Goal: Task Accomplishment & Management: Manage account settings

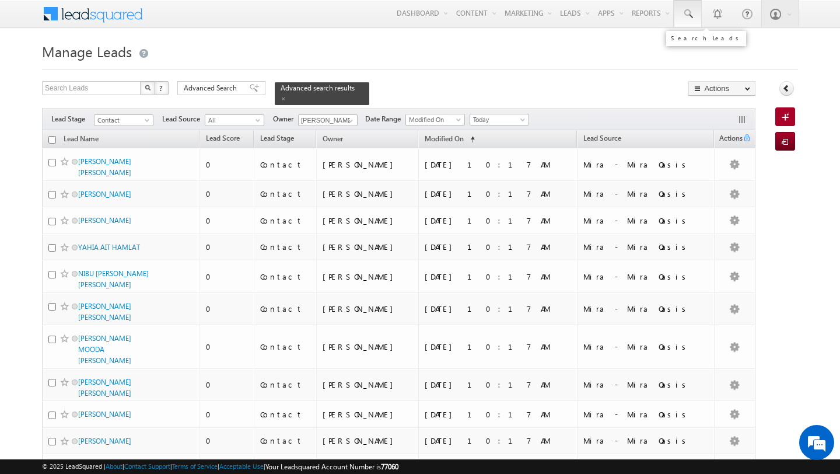
click at [682, 13] on span at bounding box center [688, 14] width 12 height 12
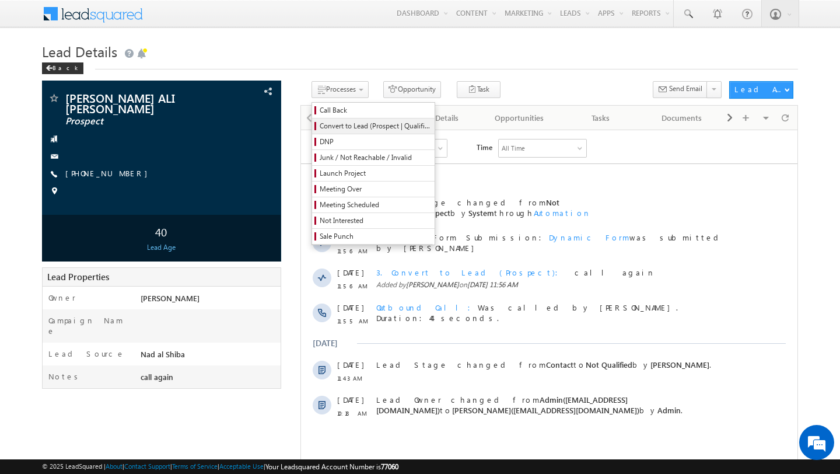
click at [344, 130] on span "Convert to Lead (Prospect | Qualified)" at bounding box center [375, 126] width 111 height 10
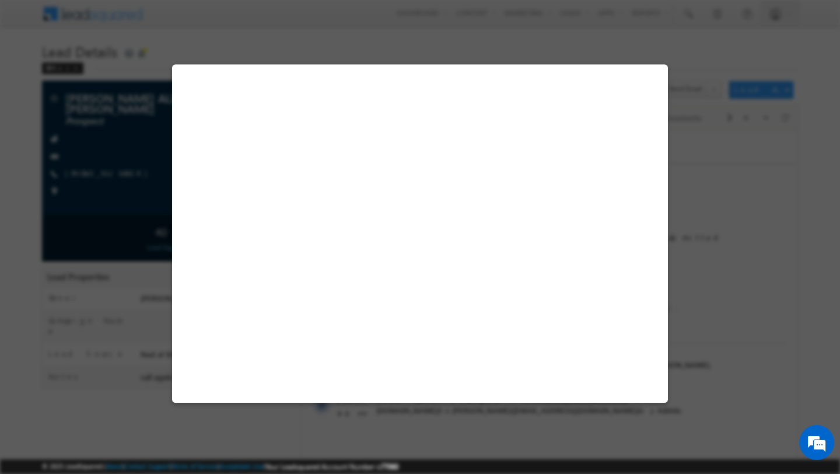
select select "End User"
select select "1 - 2 Million"
select select "Prospect"
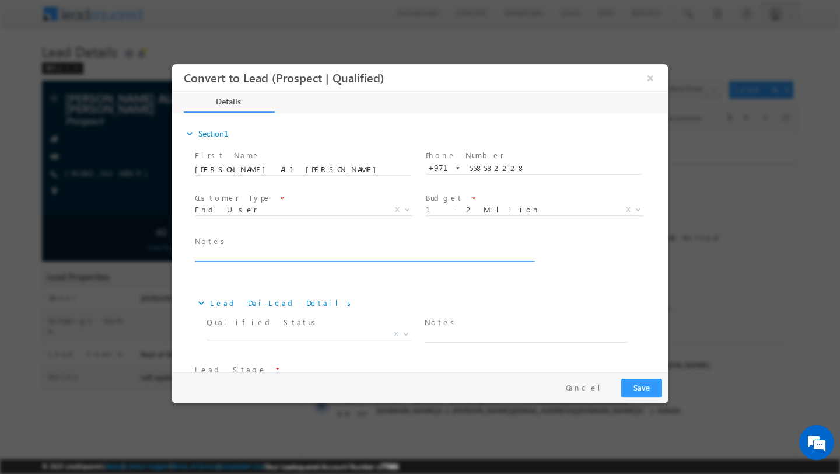
click at [327, 259] on textarea at bounding box center [364, 254] width 338 height 13
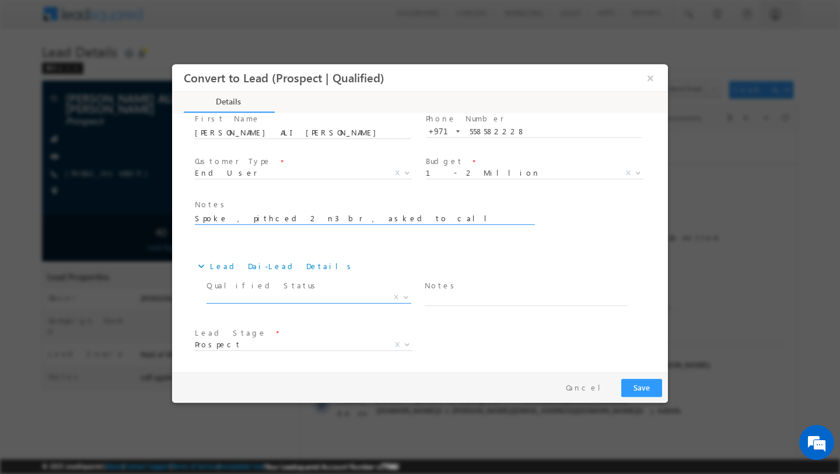
type textarea "Spoke , pithced 2 n3 br , asked to call again in a week"
click at [327, 297] on span "X" at bounding box center [308, 298] width 205 height 12
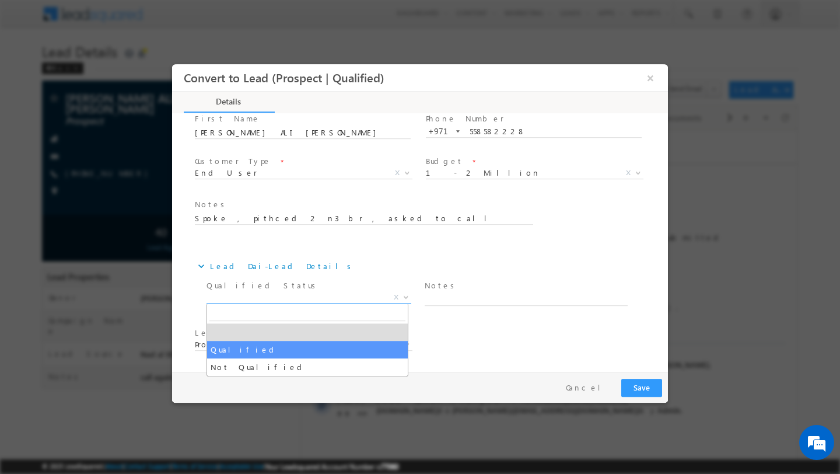
select select "Qualified"
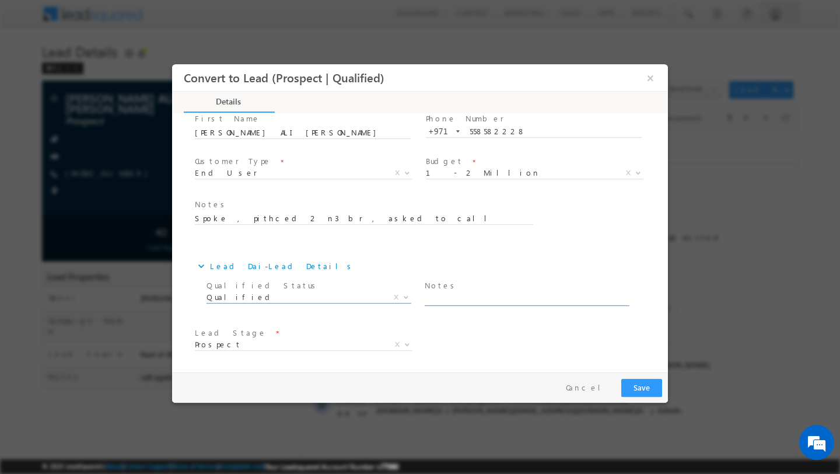
click at [497, 302] on textarea at bounding box center [526, 298] width 203 height 13
paste textarea "Spoke , pithced 2 n3 br , asked to call again in a week"
type textarea "Spoke , pithced 2 n3 br , asked to call again in a week"
click at [378, 343] on span "Contact Prospect Qualified Meeting Sale Done Not Interested Not Reachable Not Q…" at bounding box center [308, 346] width 226 height 14
click at [406, 345] on span "Contact Prospect Qualified Meeting Sale Done Not Interested Not Reachable Not Q…" at bounding box center [308, 346] width 226 height 14
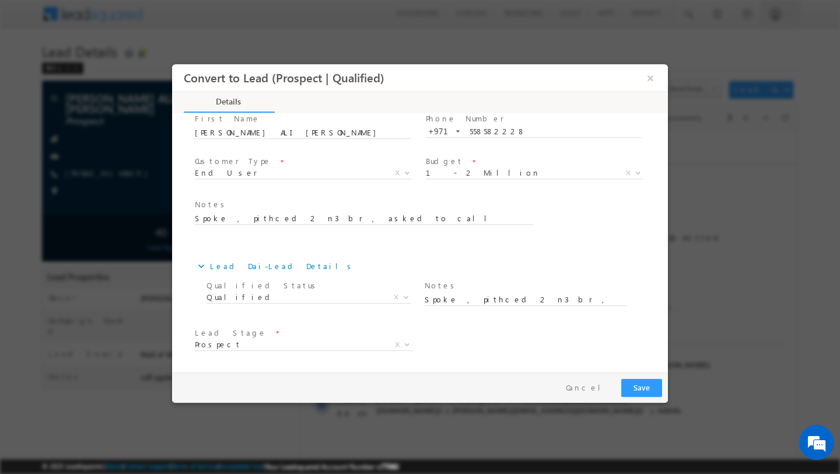
click at [505, 326] on div "Lead Stage * Contact Prospect Qualified Meeting Sale Done Not Interested Not Re…" at bounding box center [429, 345] width 475 height 43
click at [643, 388] on button "Save" at bounding box center [641, 387] width 41 height 18
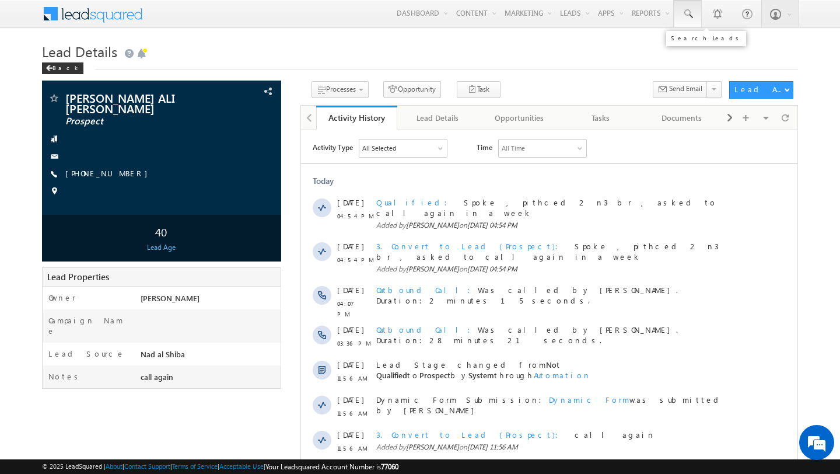
click at [692, 16] on span at bounding box center [688, 14] width 12 height 12
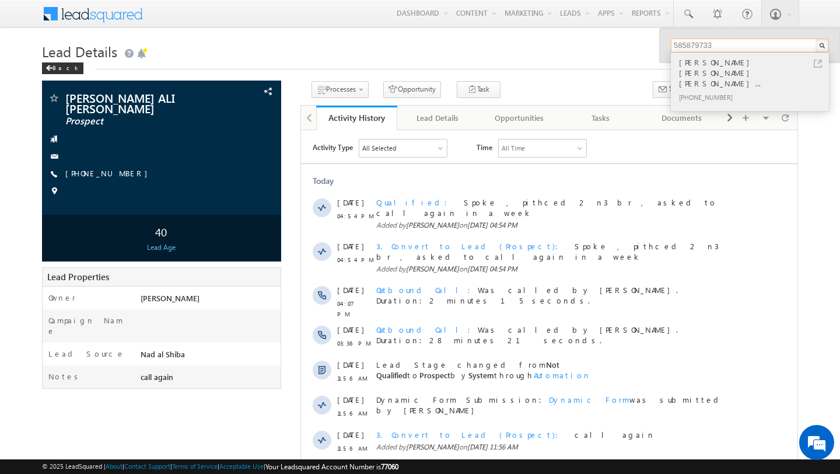
type input "585879733"
click at [720, 54] on div "[PERSON_NAME] [PERSON_NAME] [PERSON_NAME]... [PHONE_NUMBER]" at bounding box center [749, 81] width 156 height 58
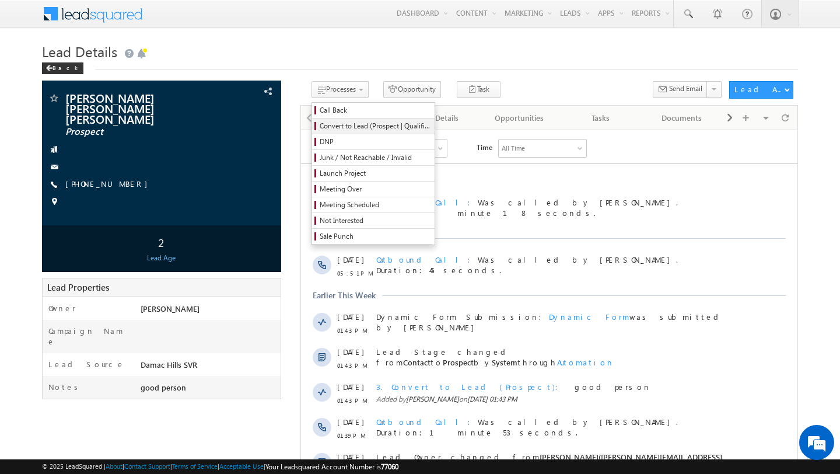
click at [324, 133] on link "Convert to Lead (Prospect | Qualified)" at bounding box center [373, 125] width 122 height 15
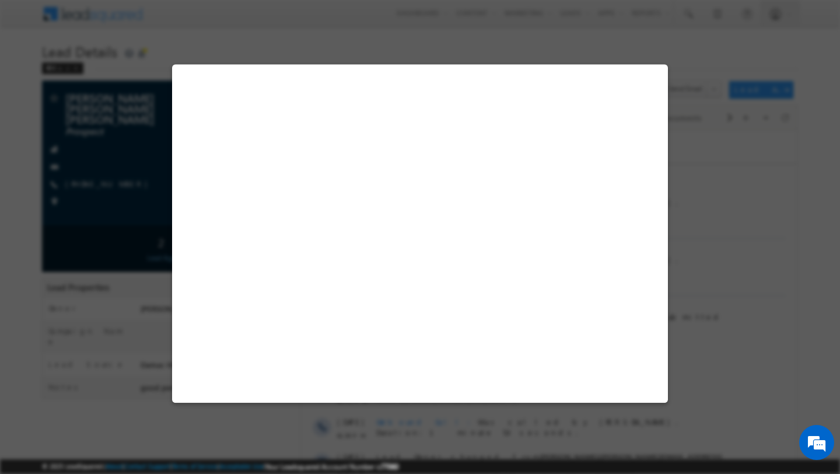
select select "Investor"
select select "2 - 4 Million"
select select "Prospect"
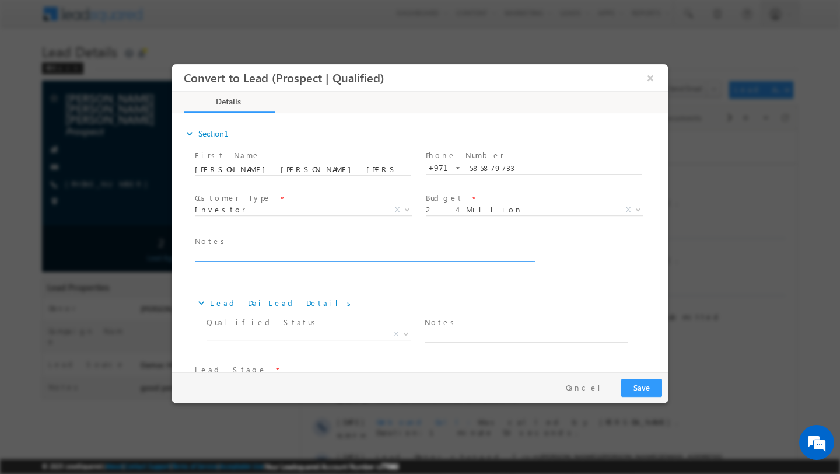
click at [327, 255] on textarea at bounding box center [364, 254] width 338 height 13
type textarea "Pitched everythinh asked to call saturday"
click at [312, 328] on span "Qualified Status *" at bounding box center [307, 322] width 203 height 13
click at [307, 336] on span "X" at bounding box center [308, 334] width 205 height 12
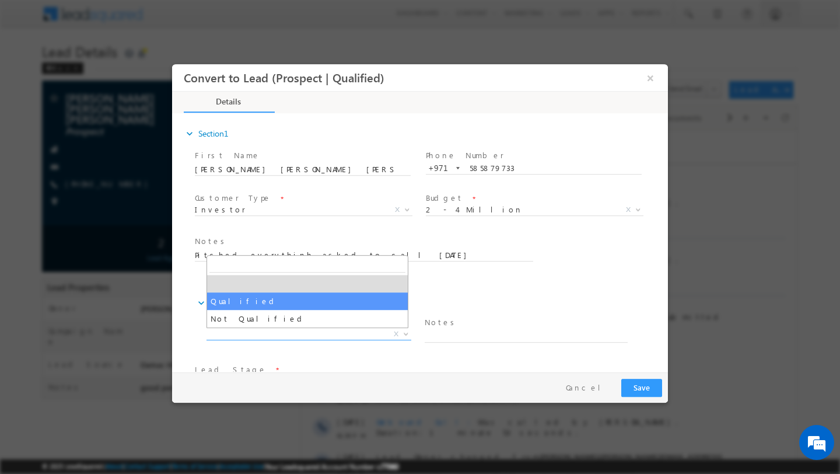
select select "Qualified"
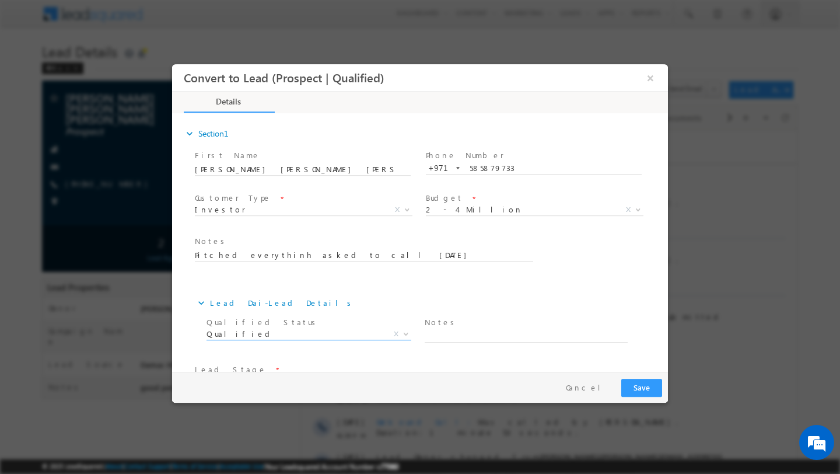
scroll to position [37, 0]
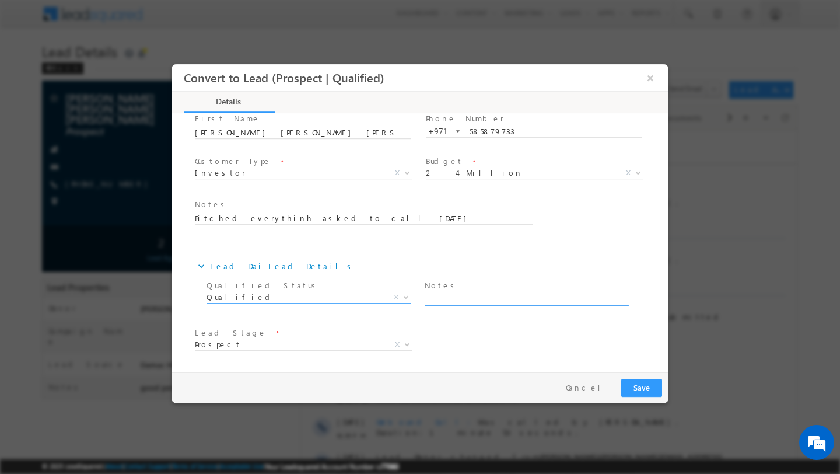
click at [508, 299] on textarea at bounding box center [526, 298] width 203 height 13
paste textarea "Pitched everythinh asked to call saturday"
type textarea "Pitched everythinh asked to call saturday"
click at [640, 391] on button "Save" at bounding box center [641, 387] width 41 height 18
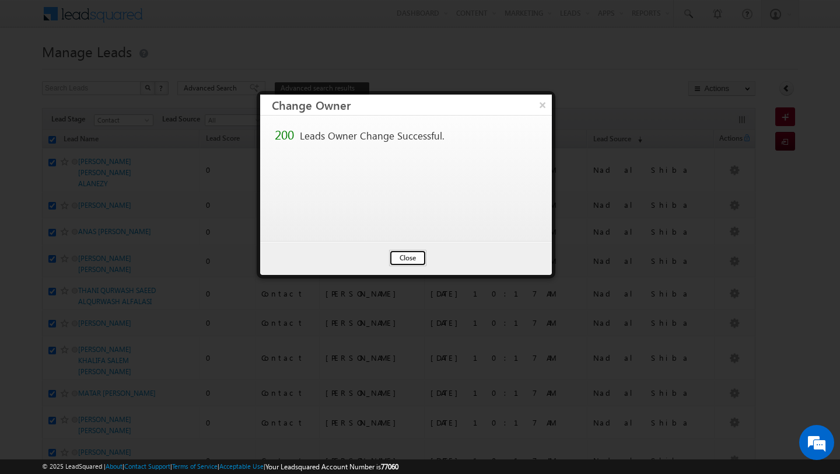
click at [408, 264] on button "Close" at bounding box center [407, 258] width 37 height 16
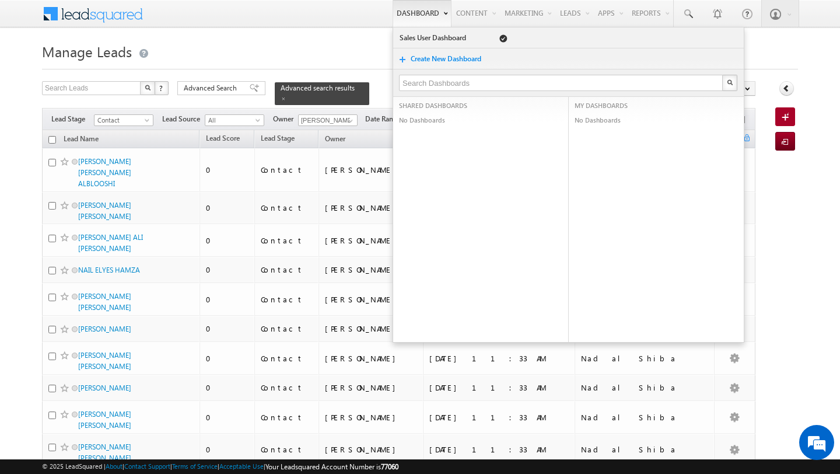
checkbox input "false"
